Goal: Transaction & Acquisition: Purchase product/service

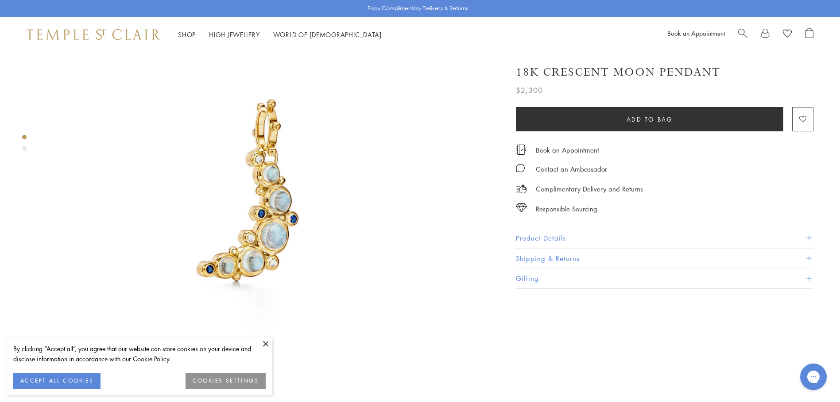
scroll to position [31, 0]
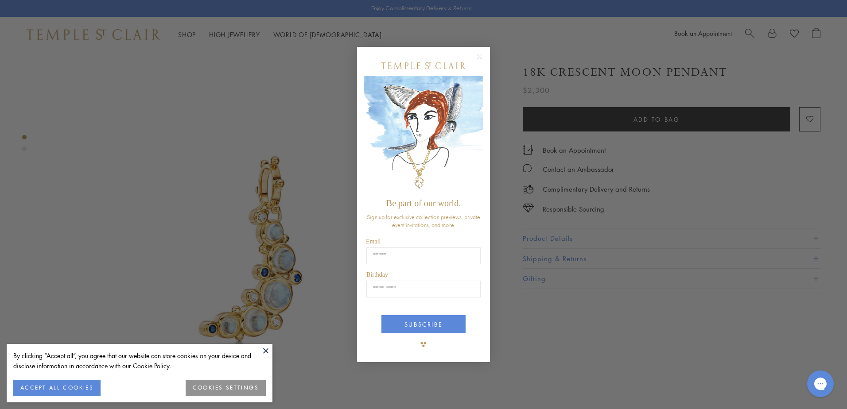
click at [483, 54] on circle "Close dialog" at bounding box center [479, 57] width 11 height 11
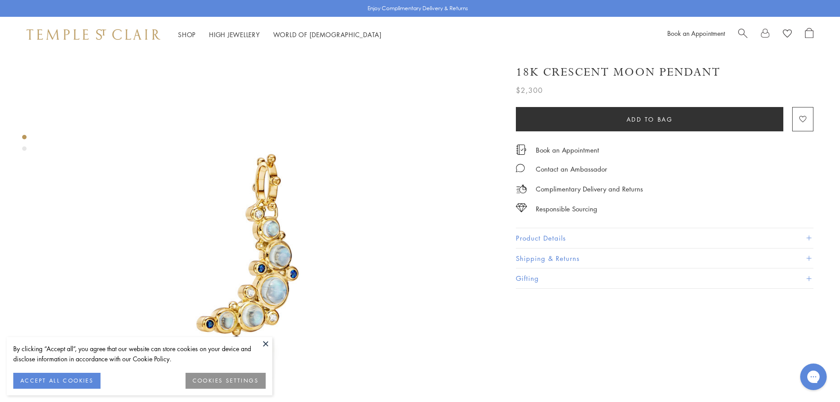
click at [526, 231] on button "Product Details" at bounding box center [665, 238] width 298 height 20
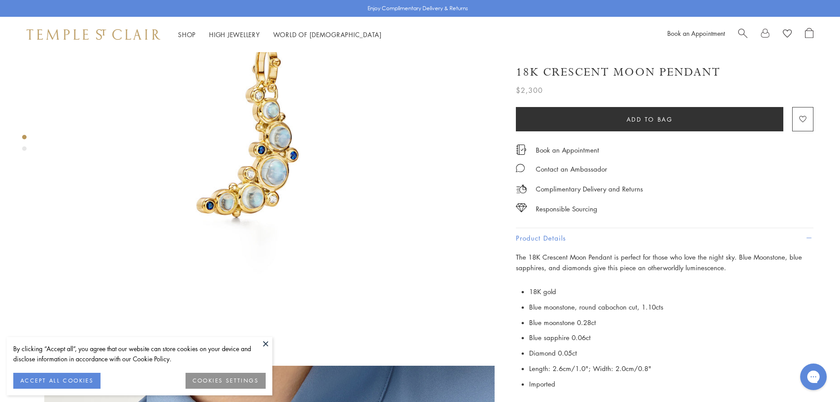
scroll to position [0, 0]
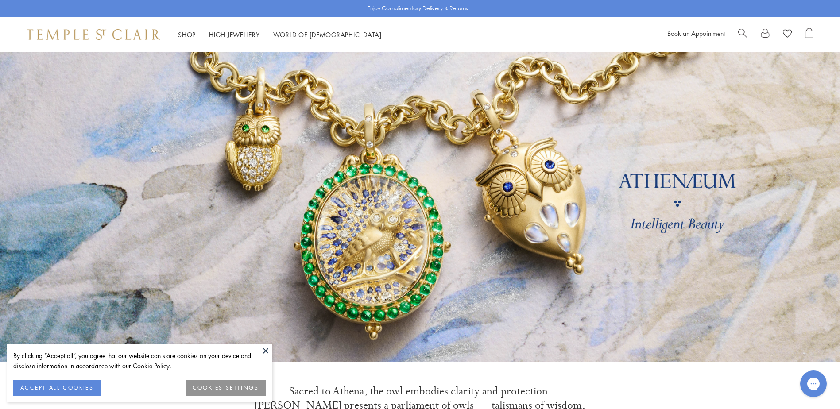
click at [745, 32] on span "Search" at bounding box center [742, 32] width 9 height 9
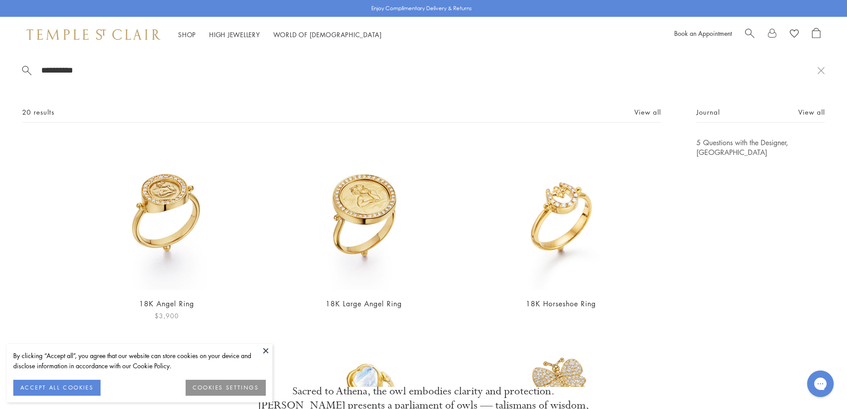
type input "**********"
click at [169, 222] on img at bounding box center [166, 214] width 153 height 153
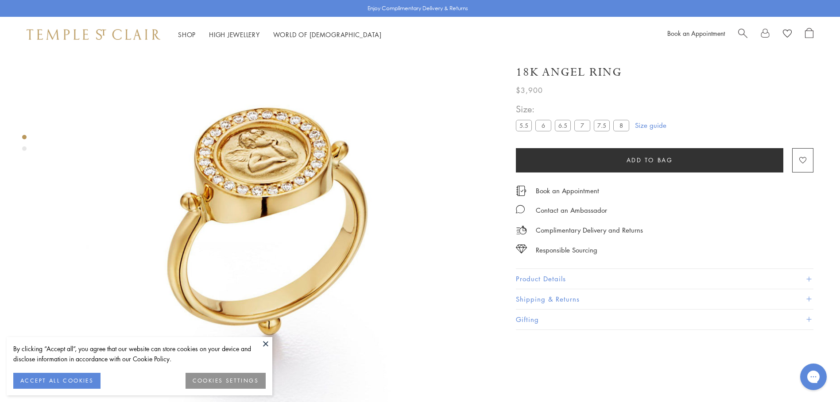
click at [809, 278] on span at bounding box center [808, 279] width 5 height 5
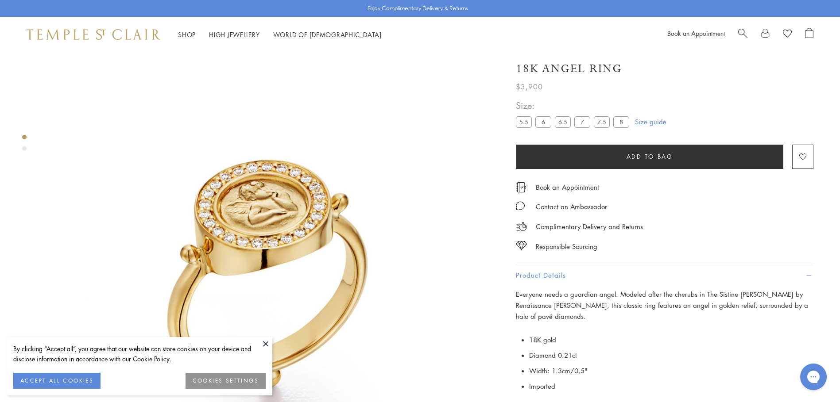
scroll to position [32, 0]
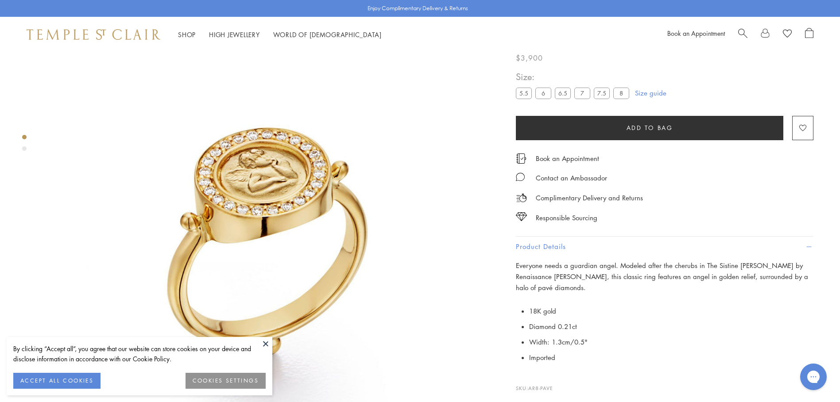
click at [263, 341] on button at bounding box center [265, 343] width 13 height 13
